Goal: Information Seeking & Learning: Learn about a topic

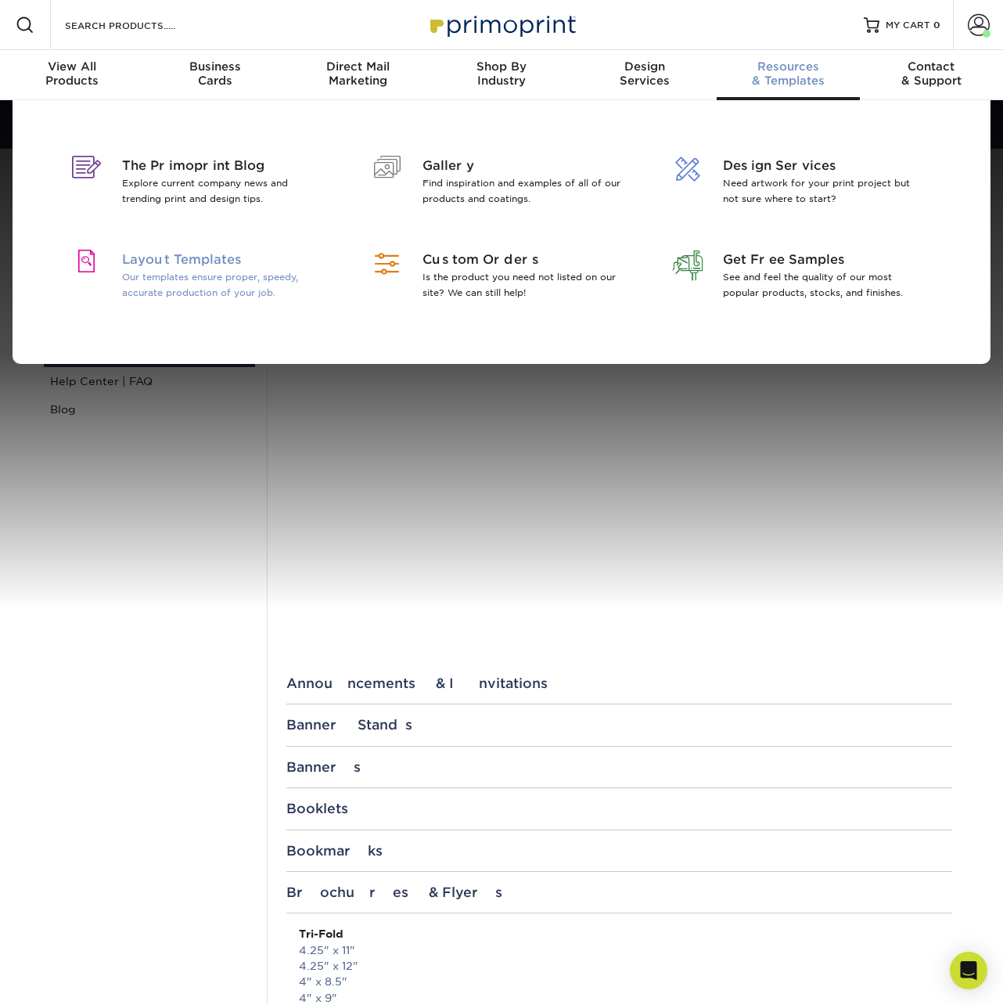
click at [172, 268] on span "Layout Templates" at bounding box center [223, 259] width 203 height 19
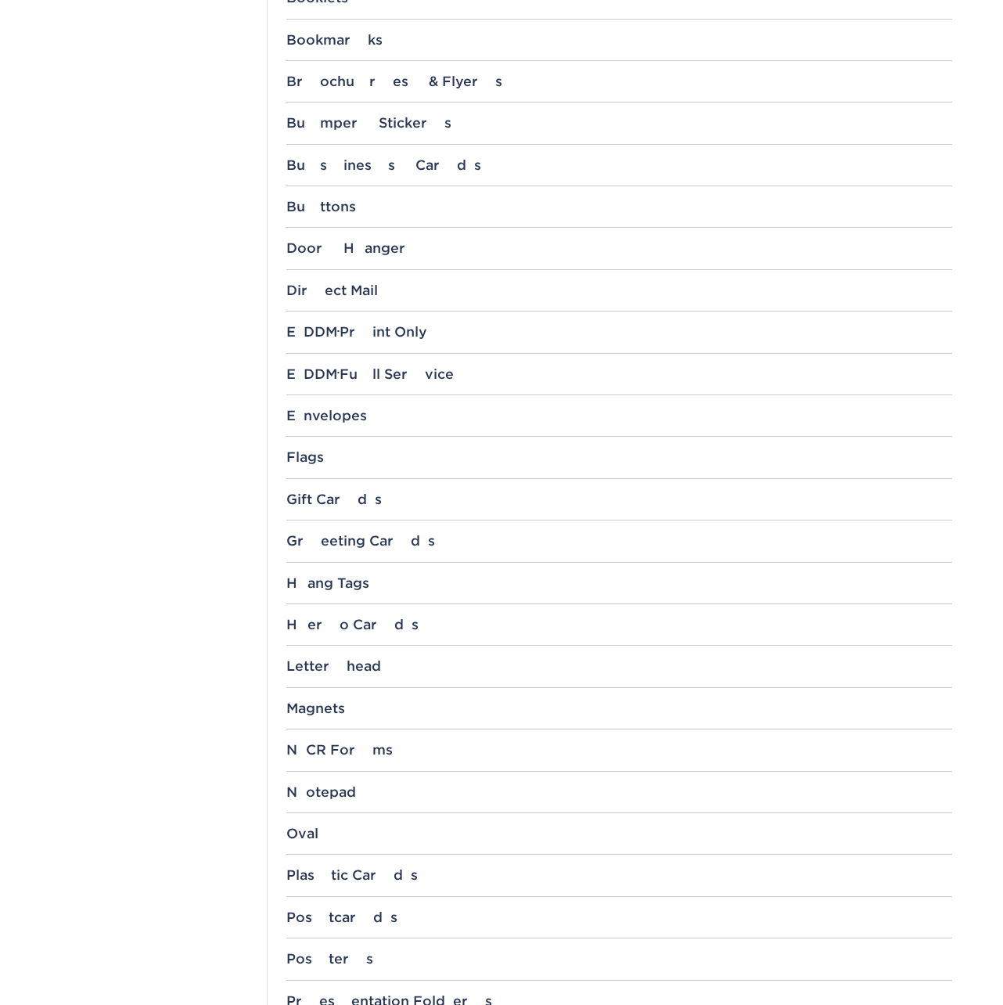
scroll to position [1326, 0]
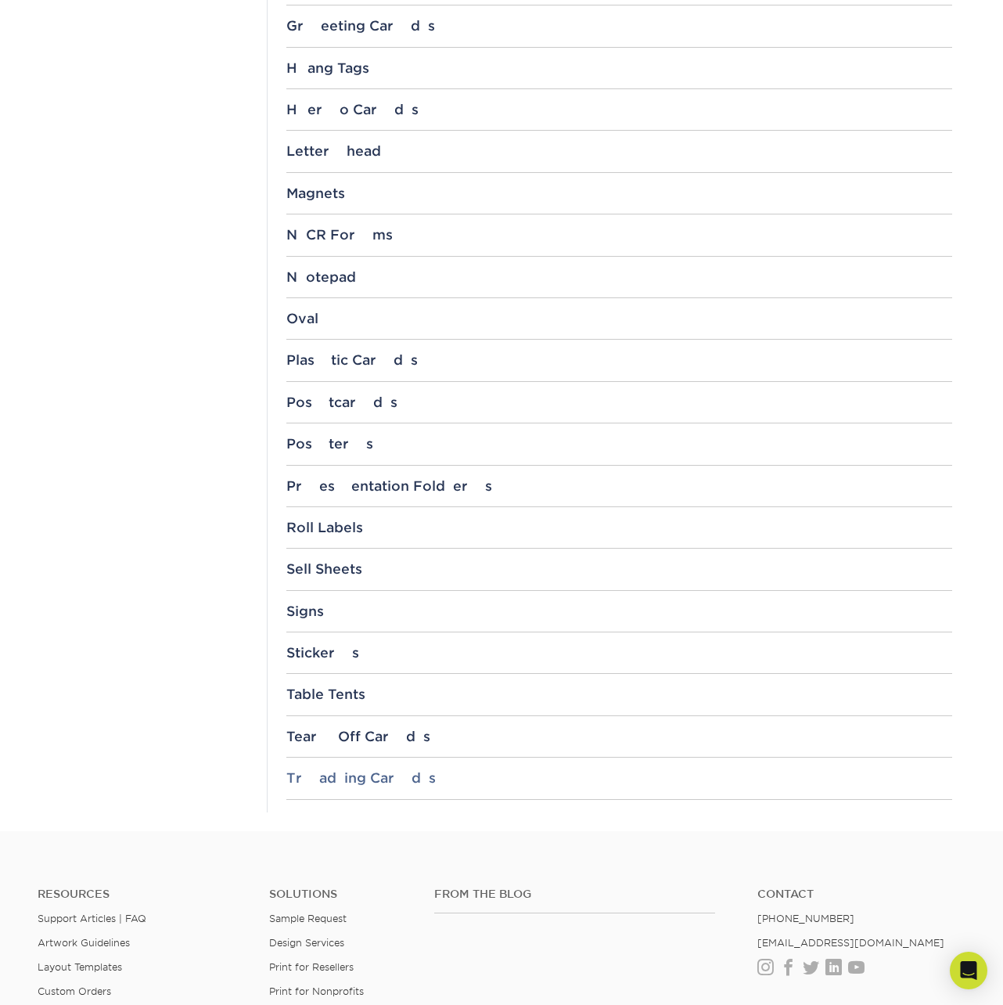
click at [359, 772] on div "Trading Cards" at bounding box center [619, 778] width 666 height 16
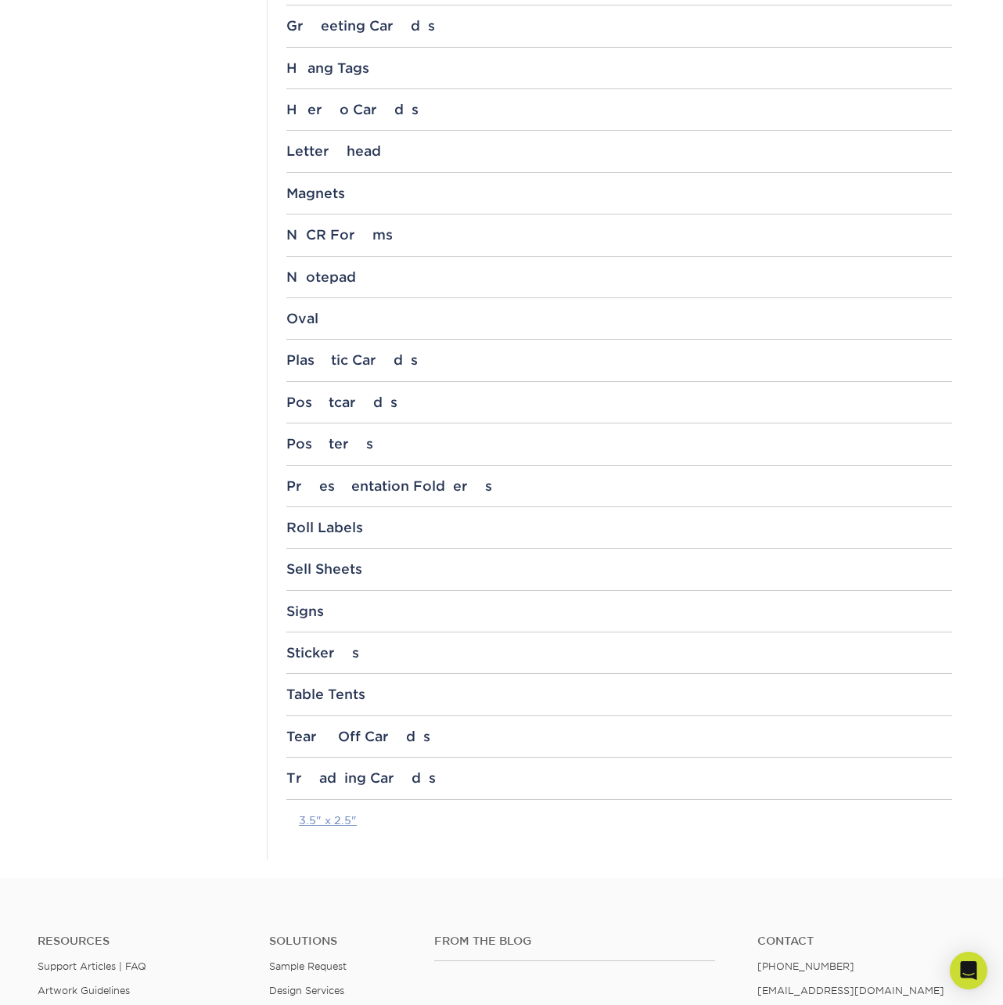
click at [345, 820] on link "3.5" x 2.5"" at bounding box center [328, 820] width 58 height 13
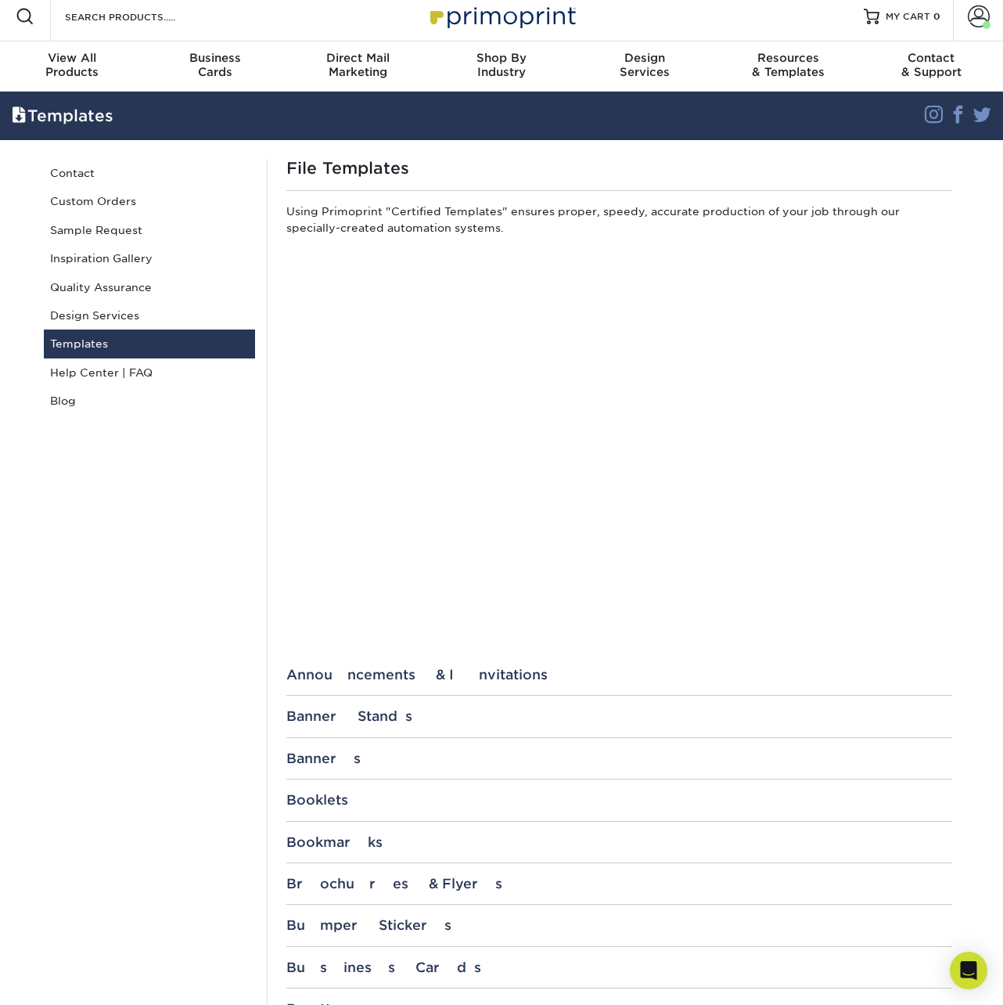
scroll to position [0, 0]
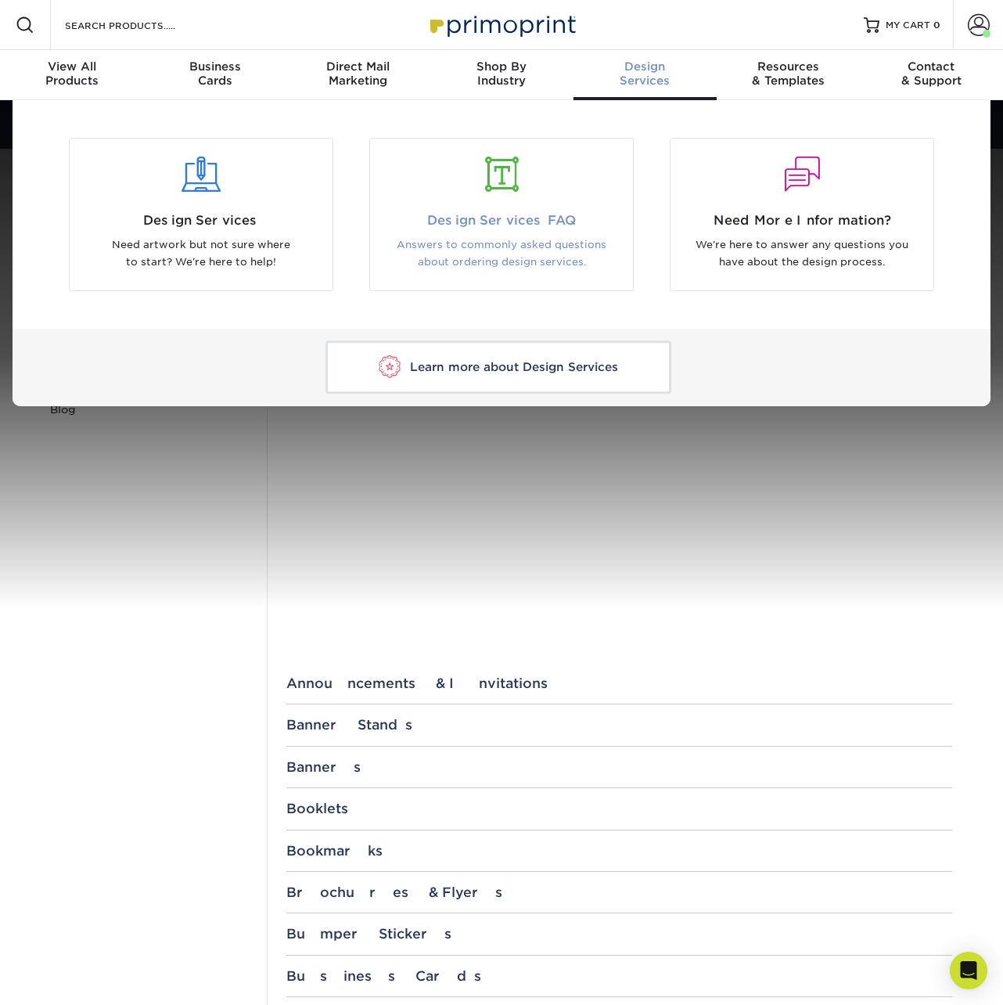
click at [467, 224] on span "Design Services FAQ" at bounding box center [502, 220] width 240 height 19
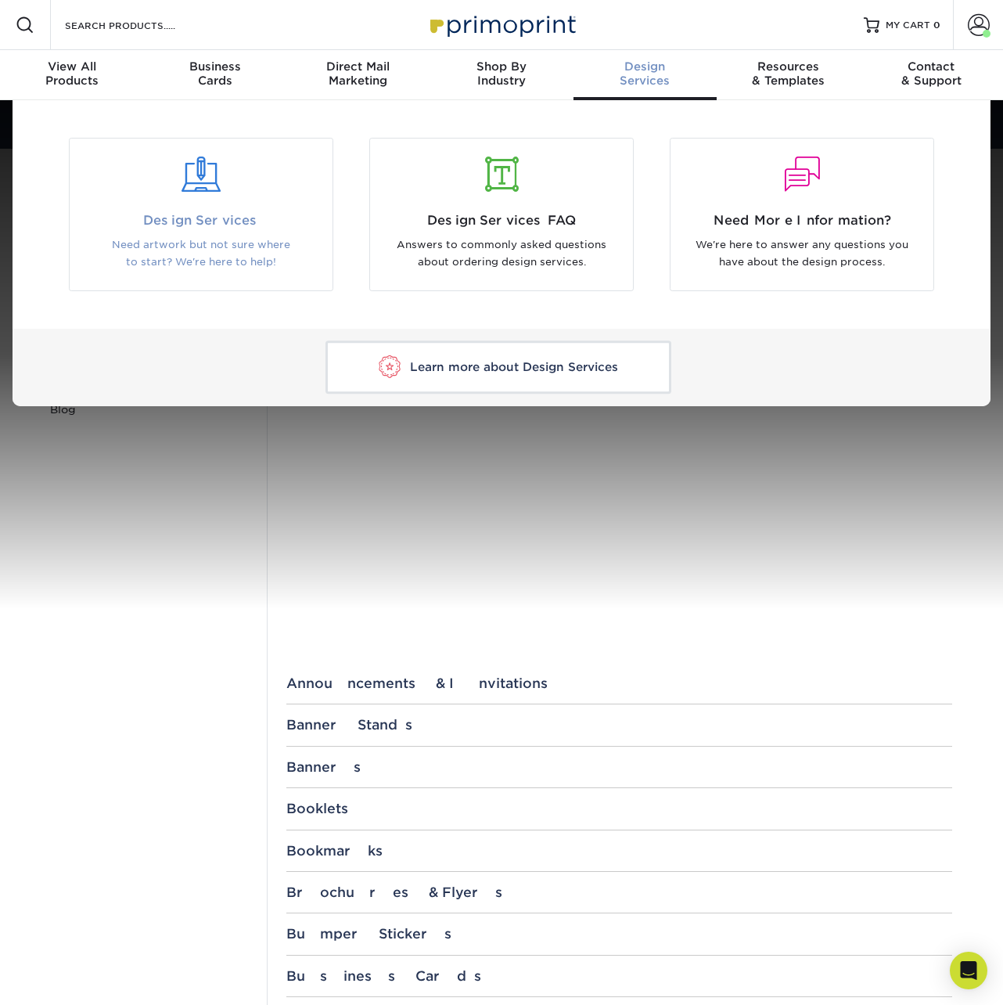
click at [160, 252] on p "Need artwork but not sure where to start? We're here to help!" at bounding box center [201, 253] width 240 height 35
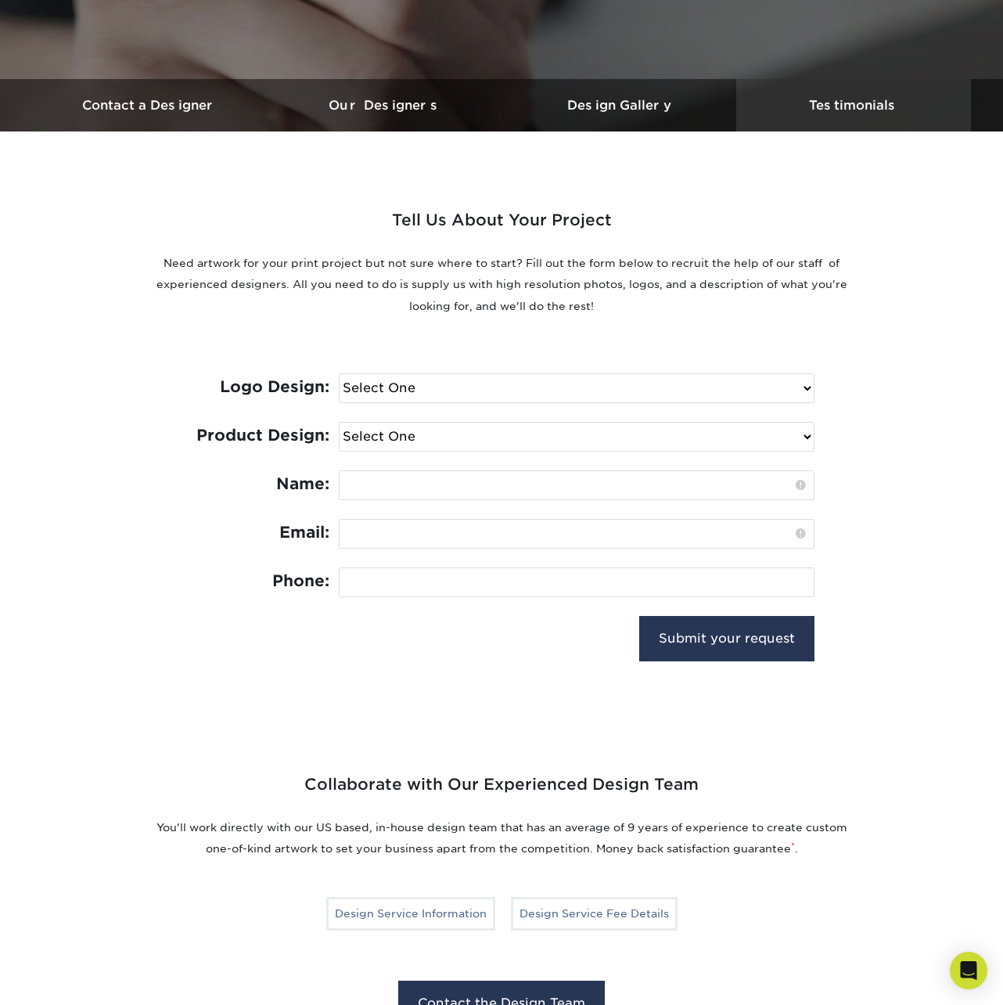
scroll to position [32, 0]
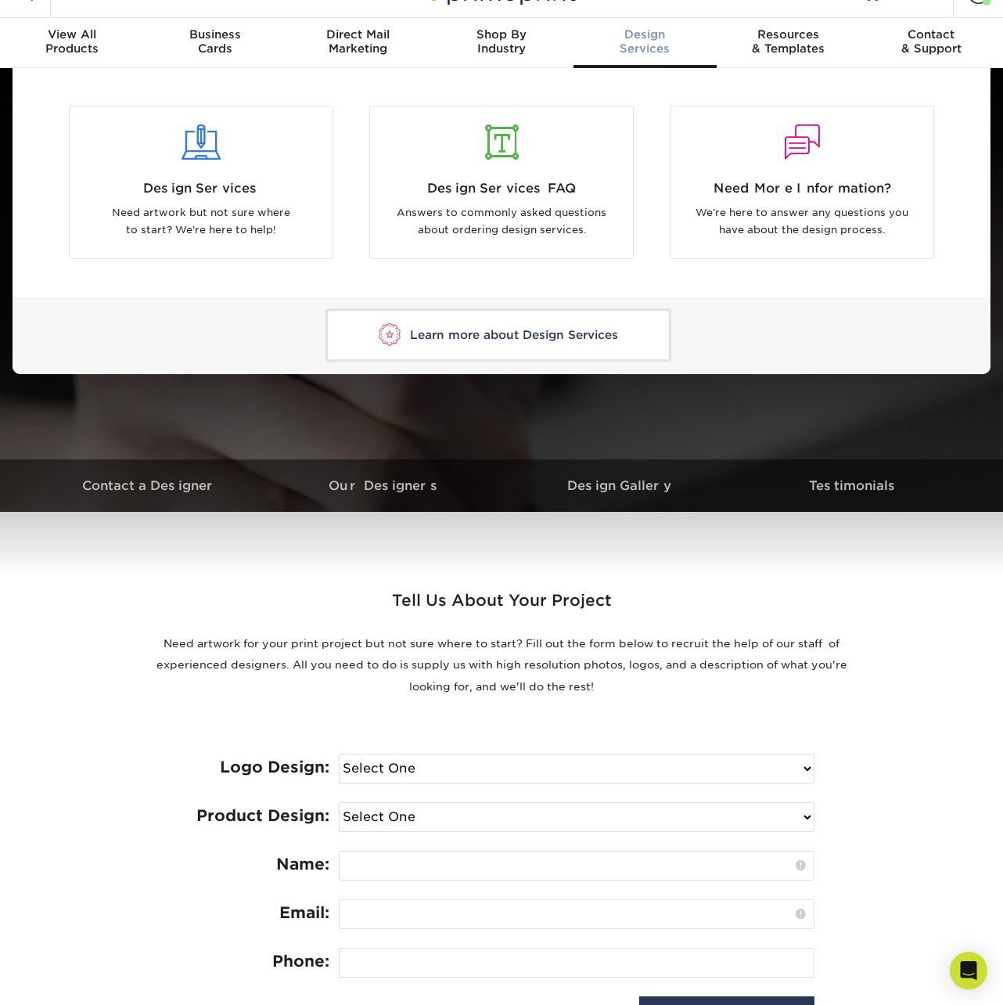
click at [560, 336] on span "Learn more about Design Services" at bounding box center [514, 335] width 208 height 14
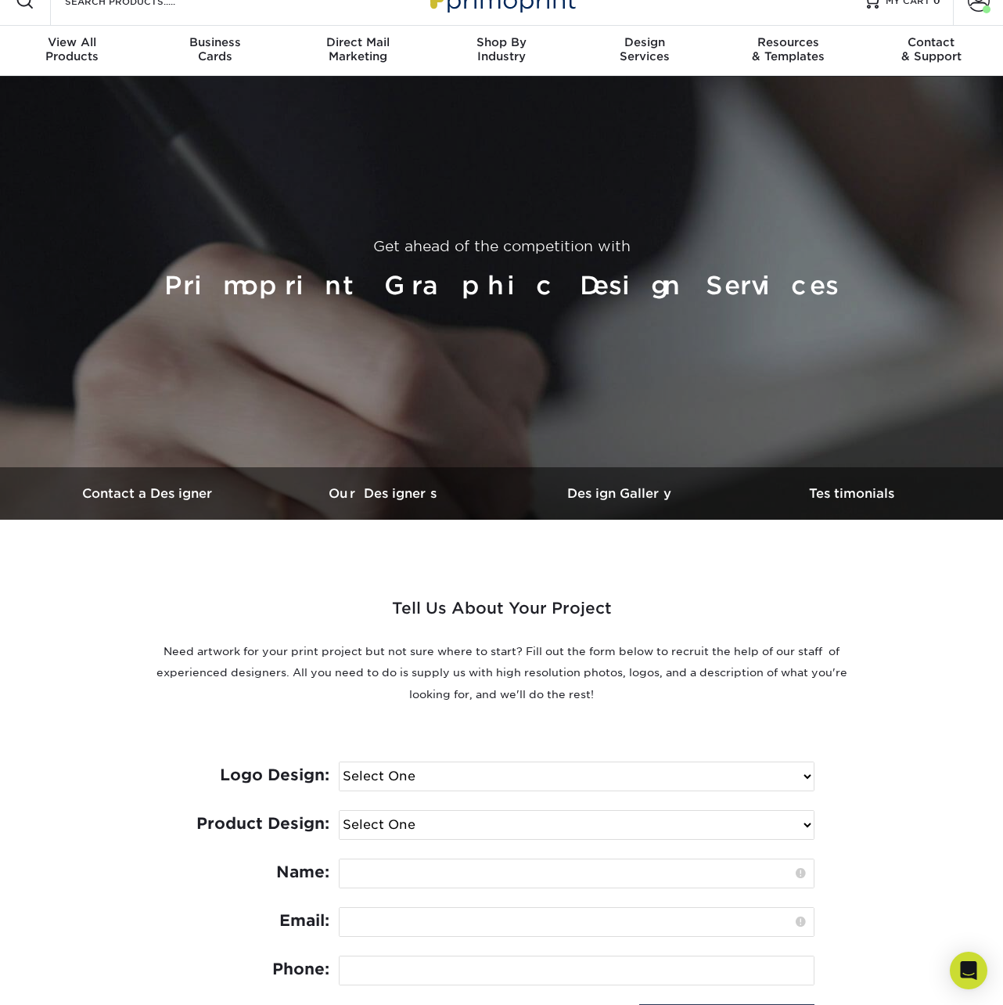
scroll to position [0, 0]
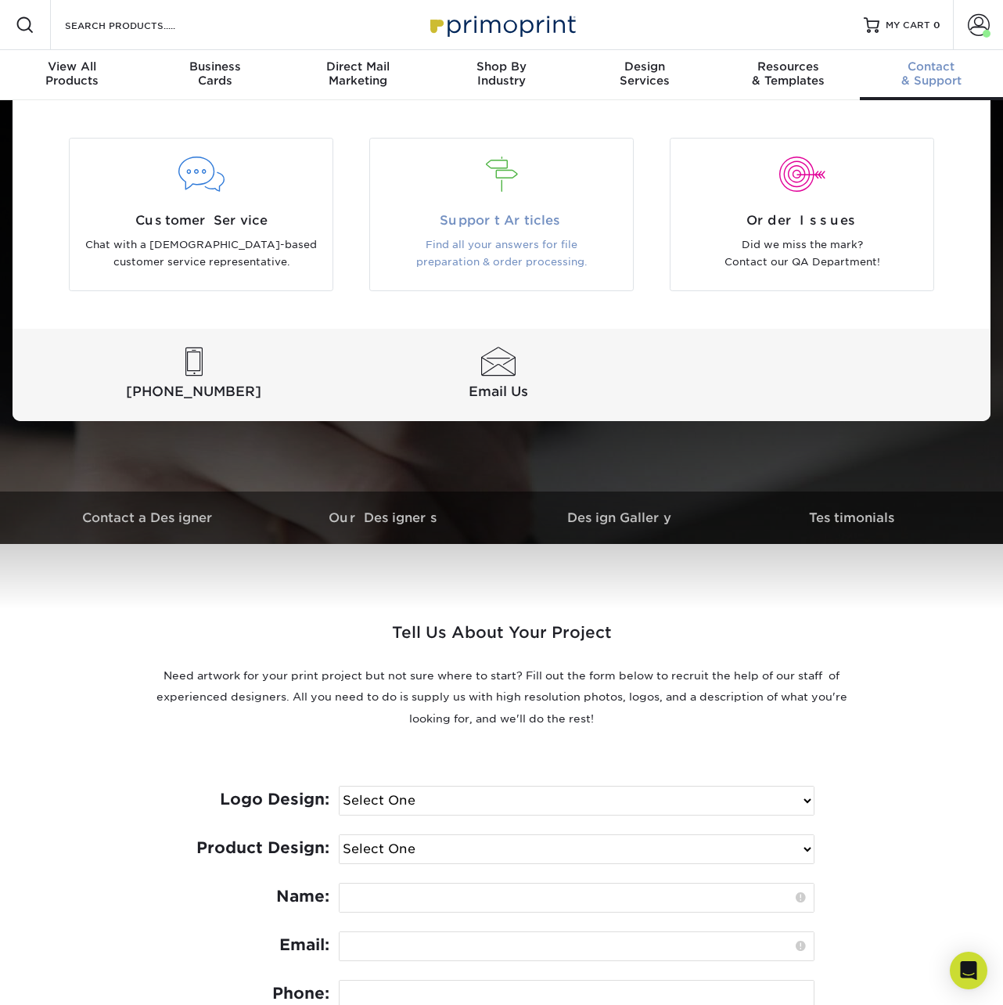
click at [572, 235] on div "Support Articles Find all your answers for file preparation & order processing." at bounding box center [501, 241] width 263 height 60
